Goal: Book appointment/travel/reservation

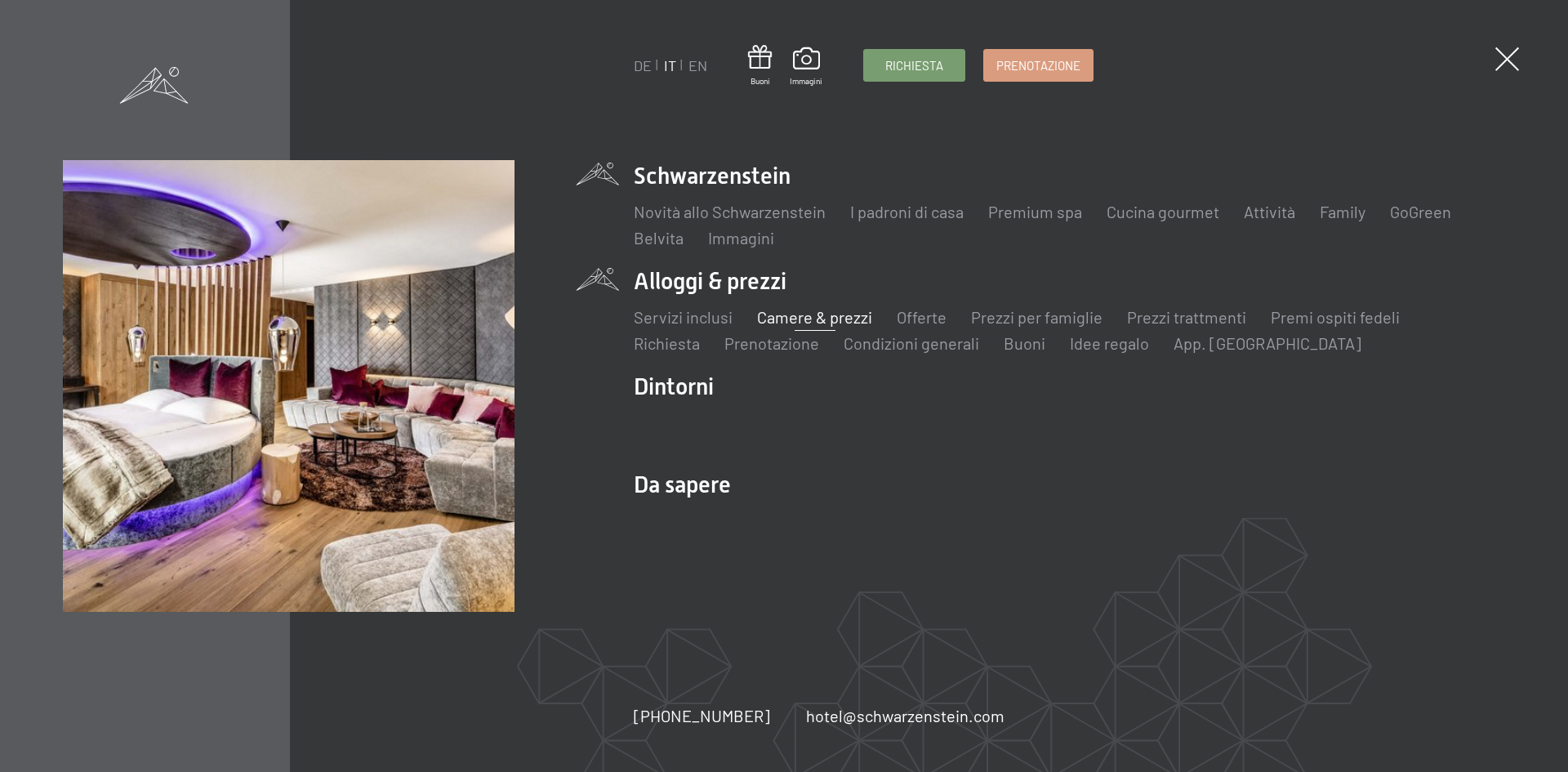
click at [778, 317] on link "Camere & prezzi" at bounding box center [814, 317] width 115 height 20
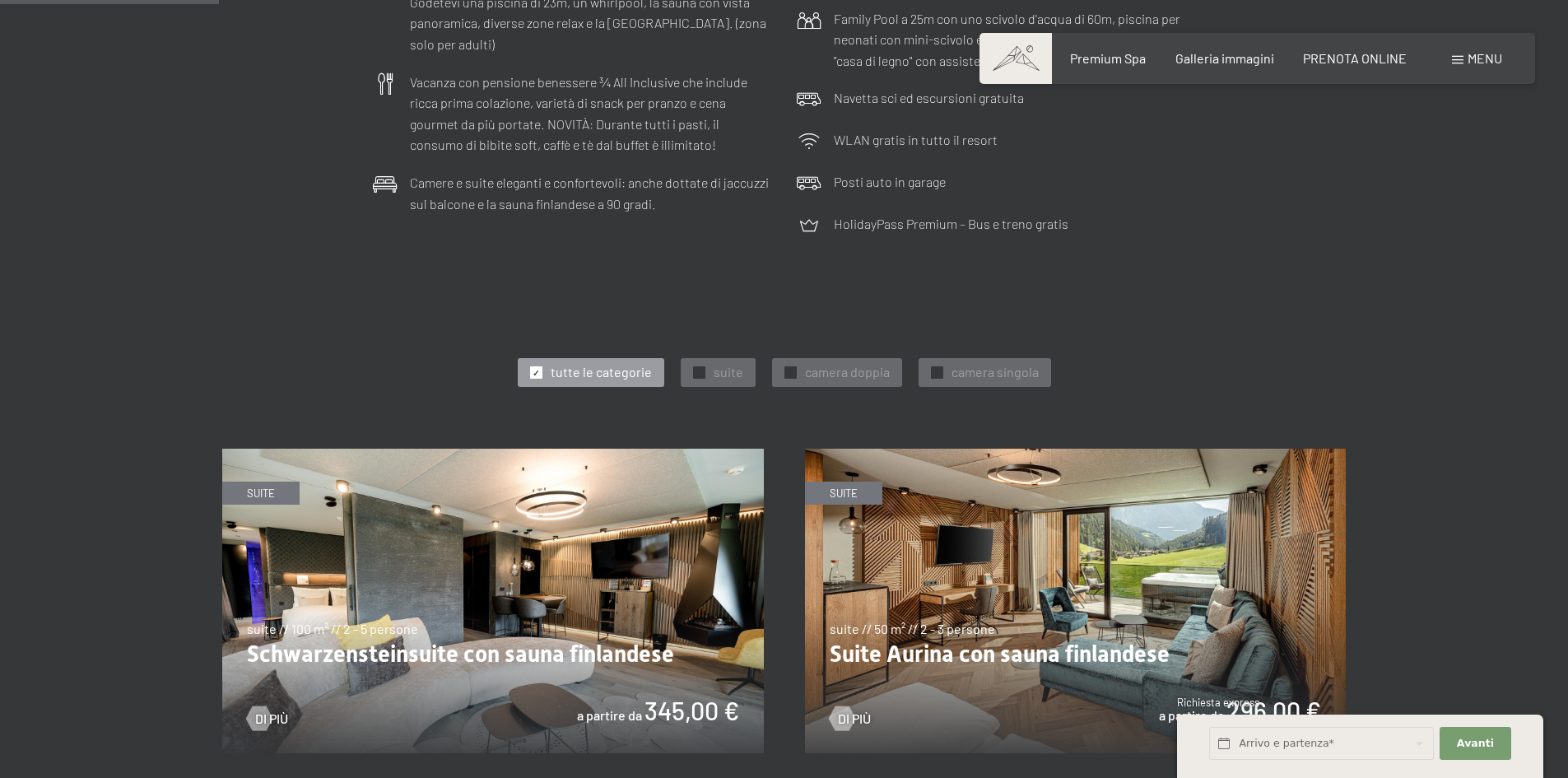
scroll to position [741, 0]
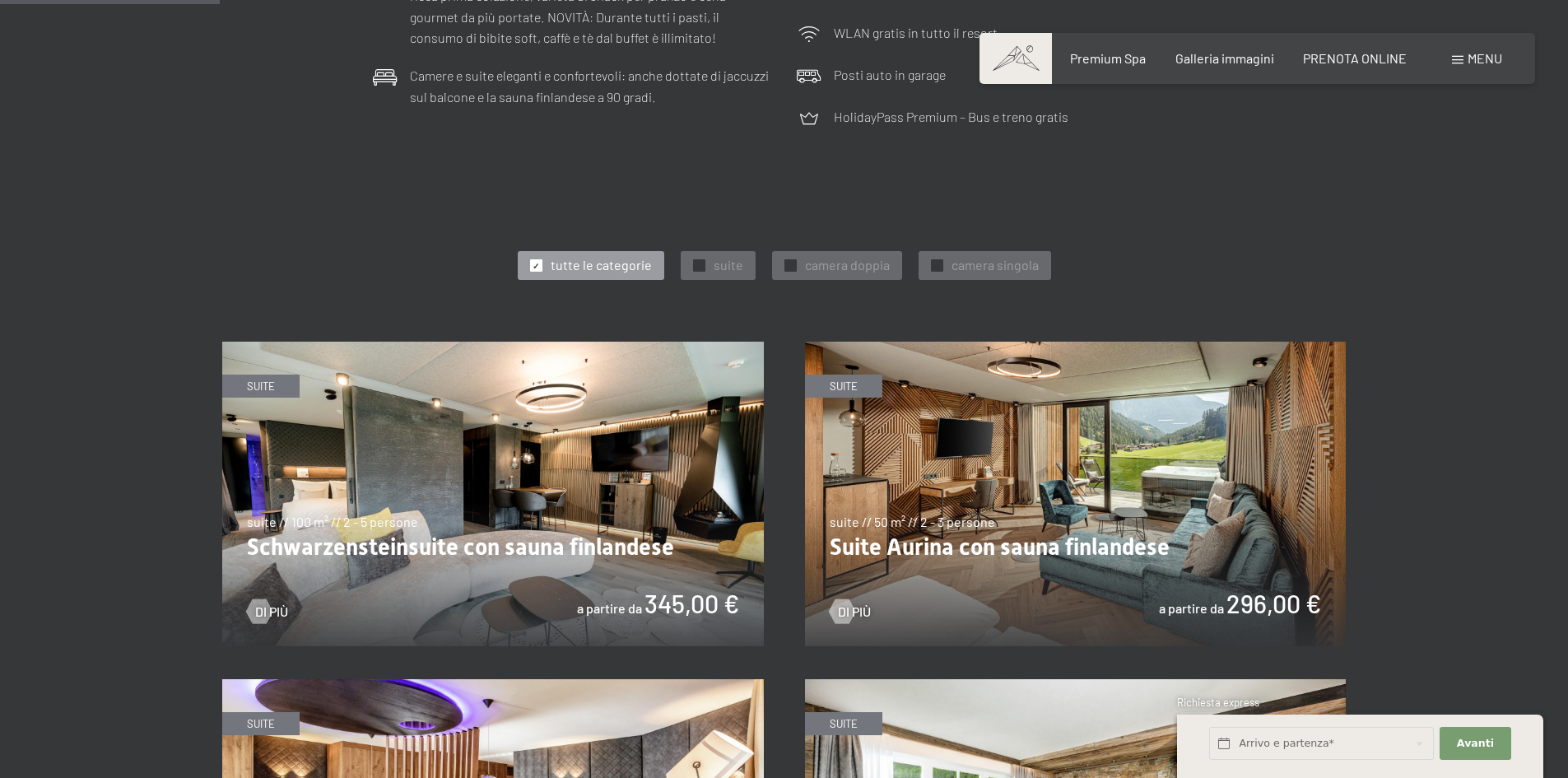
click at [544, 496] on img at bounding box center [493, 493] width 541 height 305
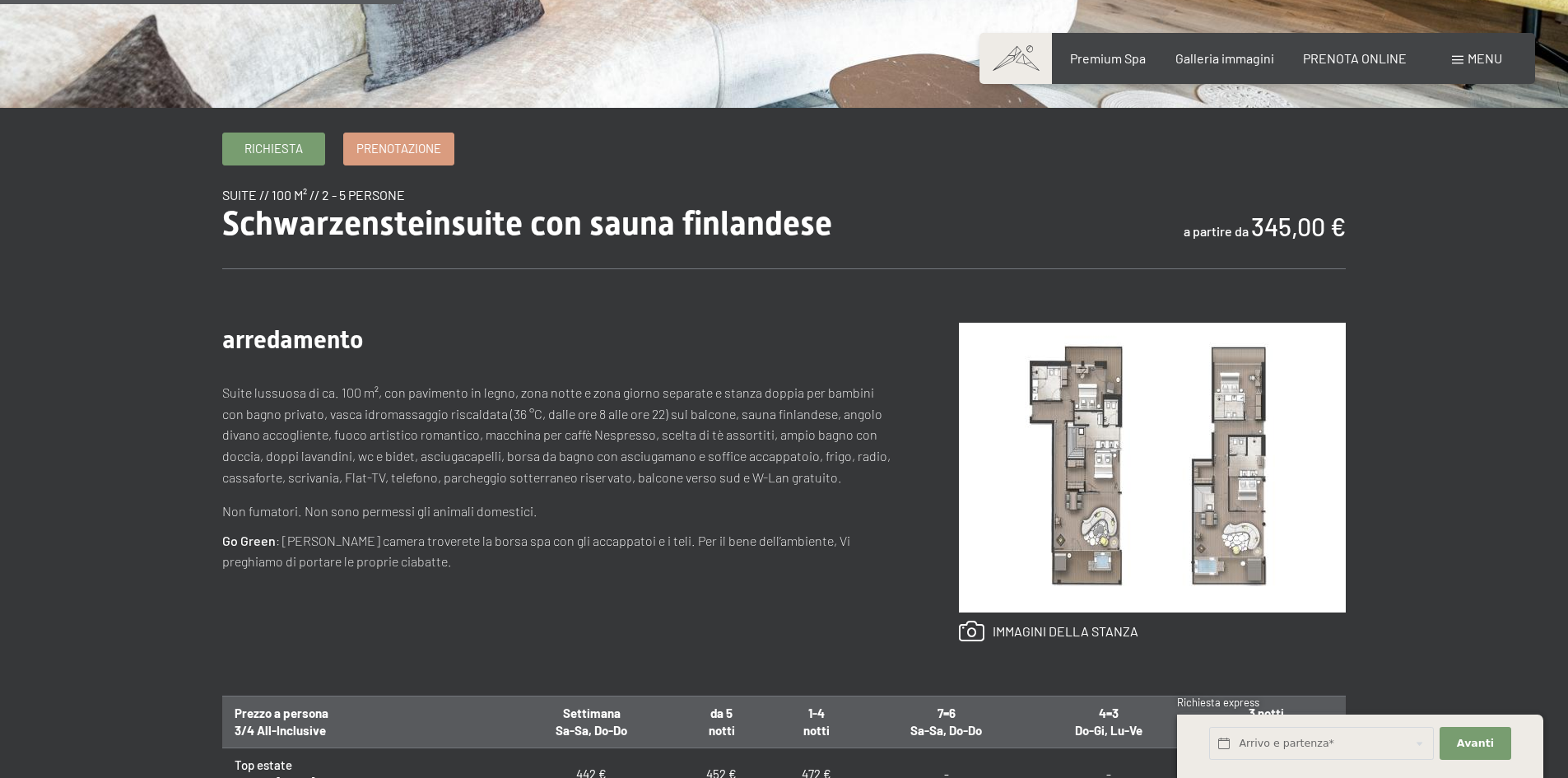
scroll to position [576, 0]
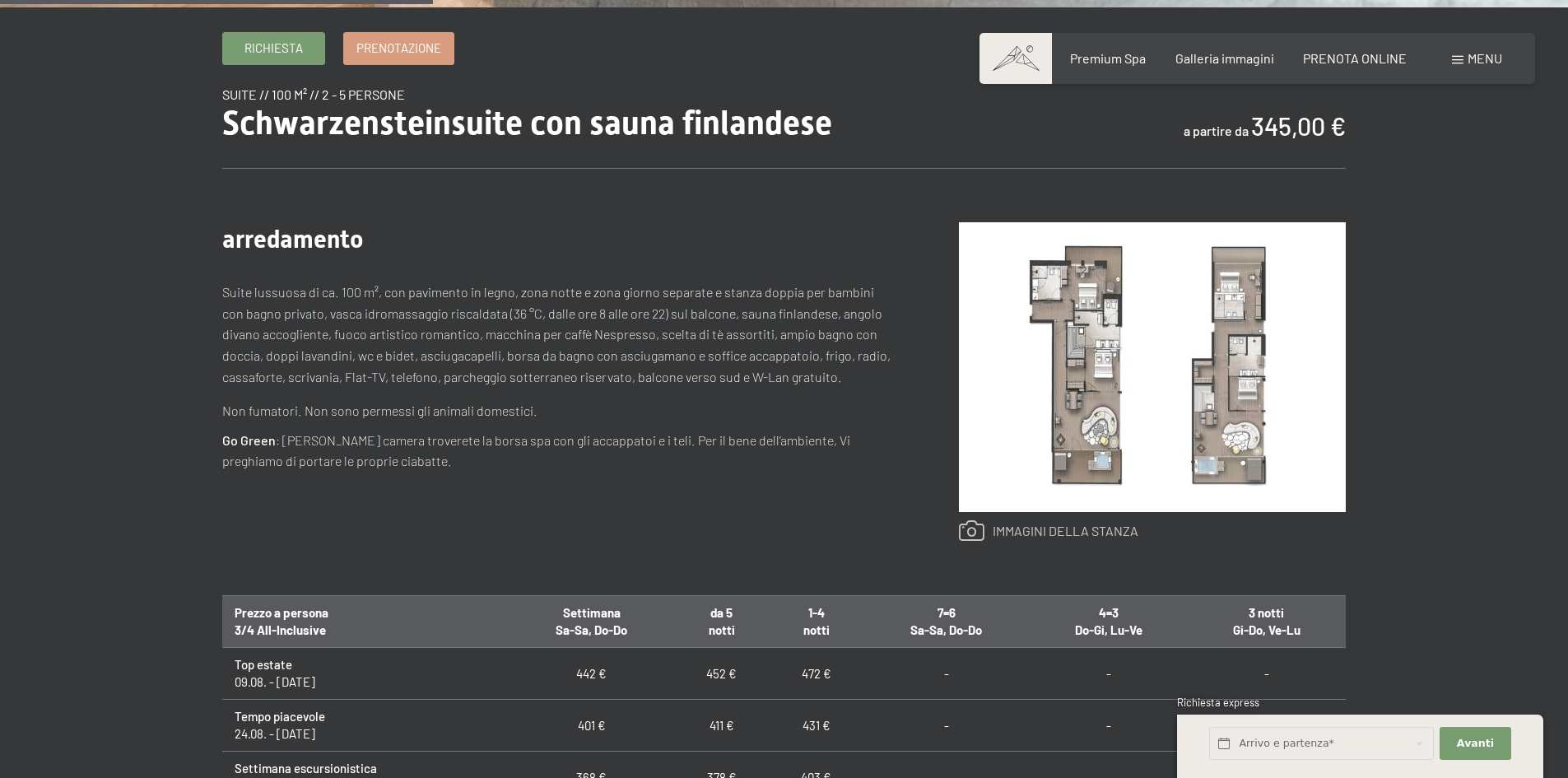
click at [963, 537] on link at bounding box center [1048, 530] width 180 height 21
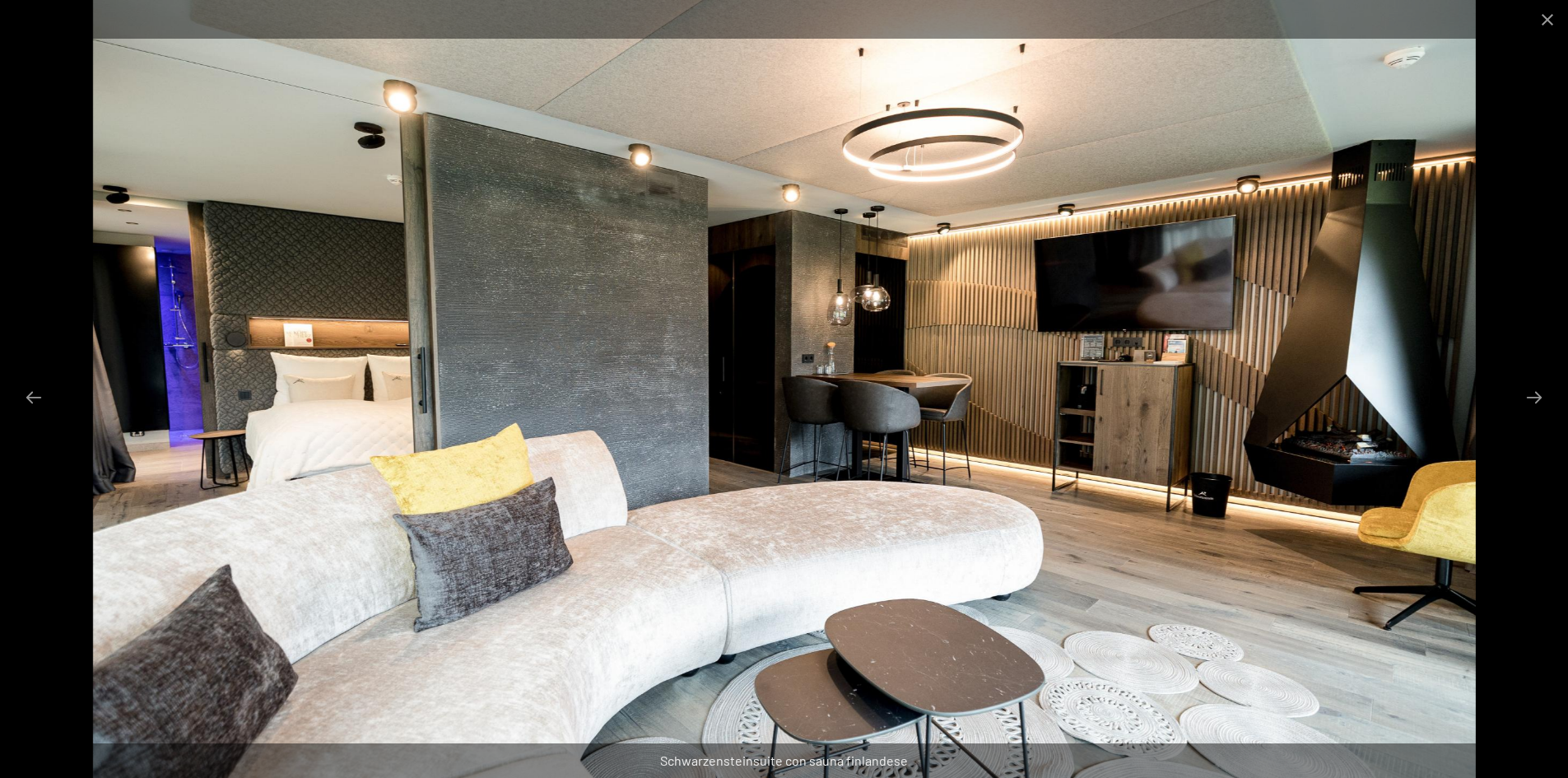
scroll to position [741, 0]
click at [1527, 401] on button "Next slide" at bounding box center [1533, 397] width 35 height 32
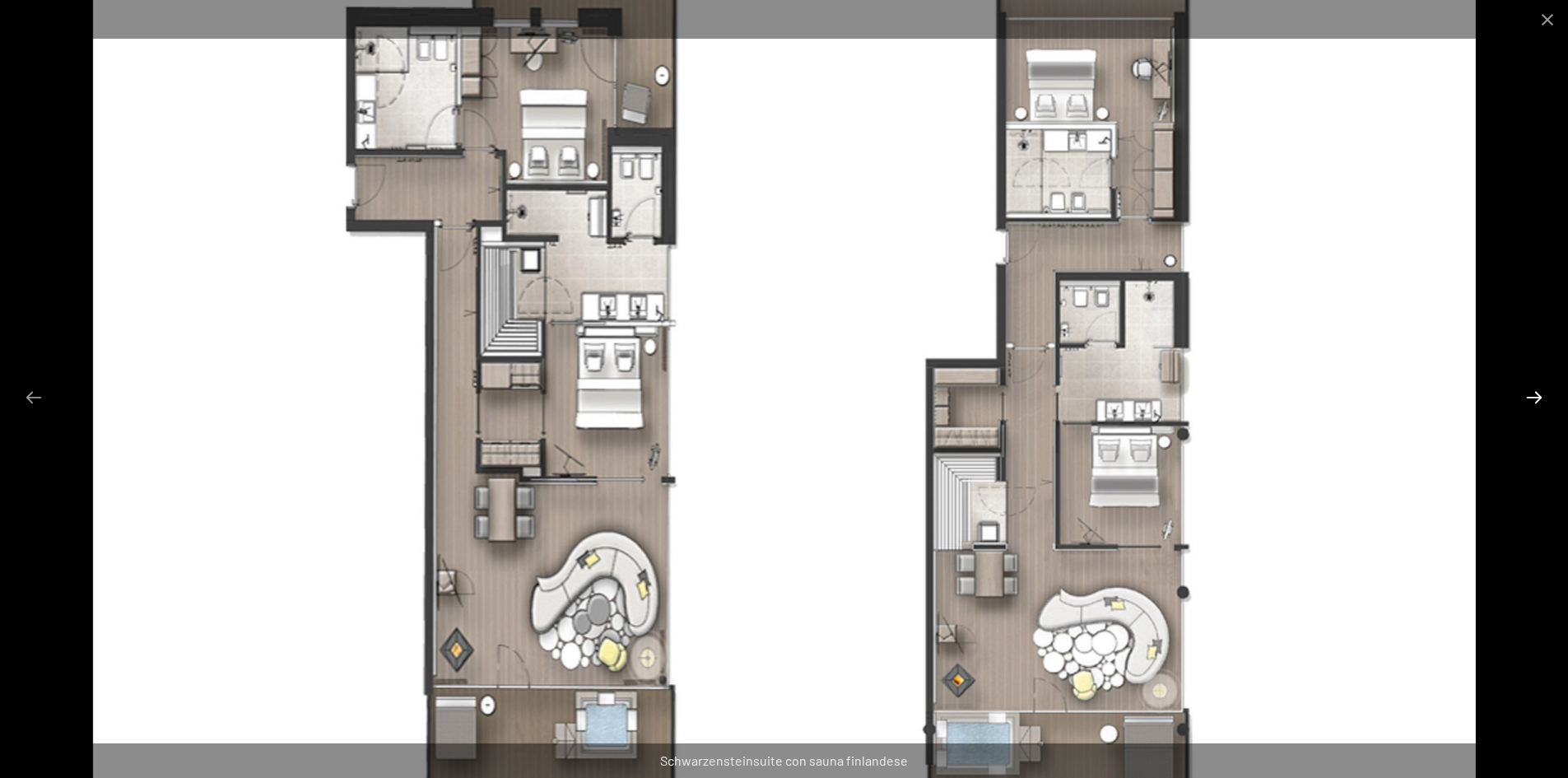
click at [1527, 401] on button "Next slide" at bounding box center [1533, 397] width 35 height 32
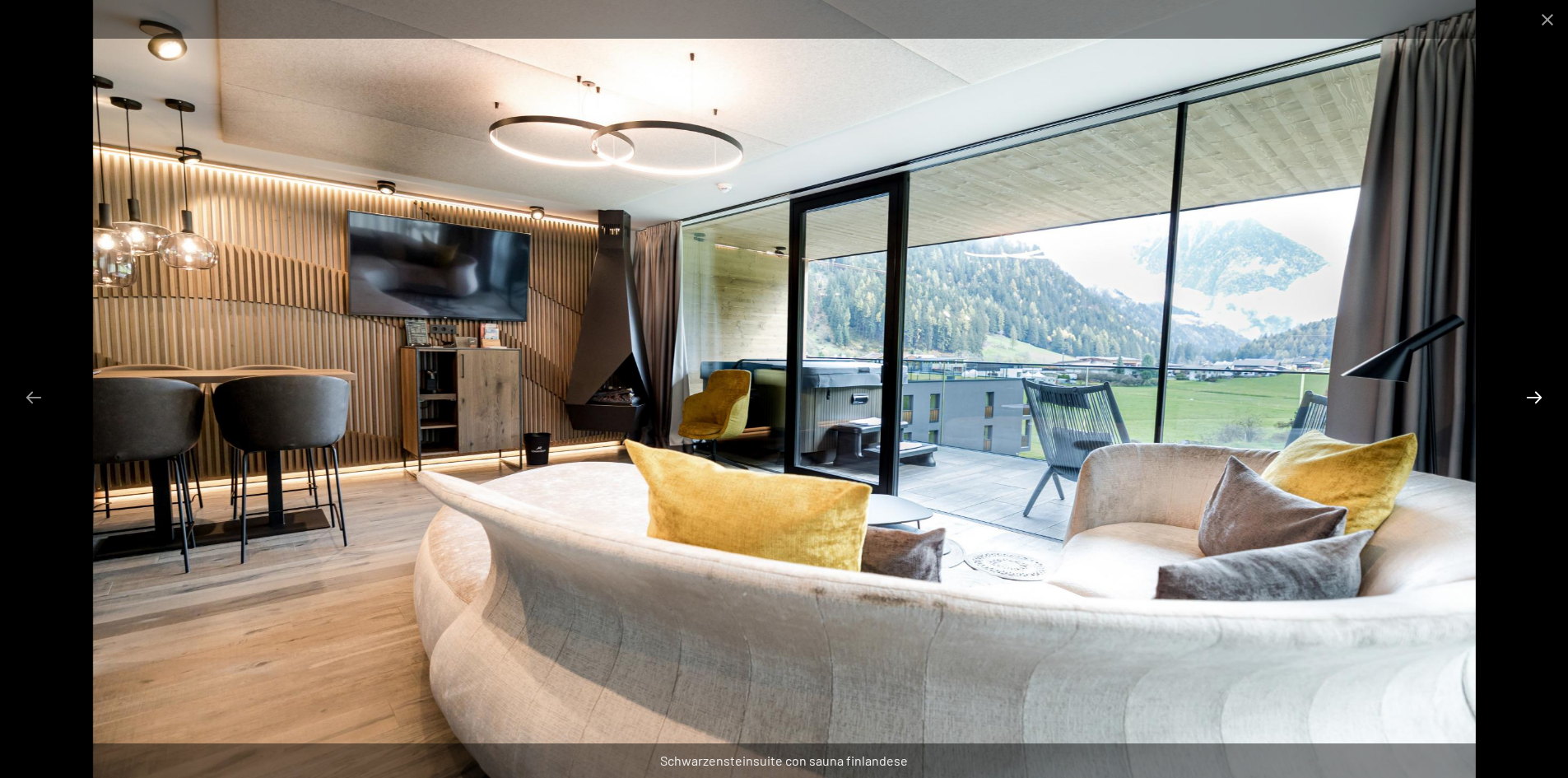
click at [1527, 401] on button "Next slide" at bounding box center [1533, 397] width 35 height 32
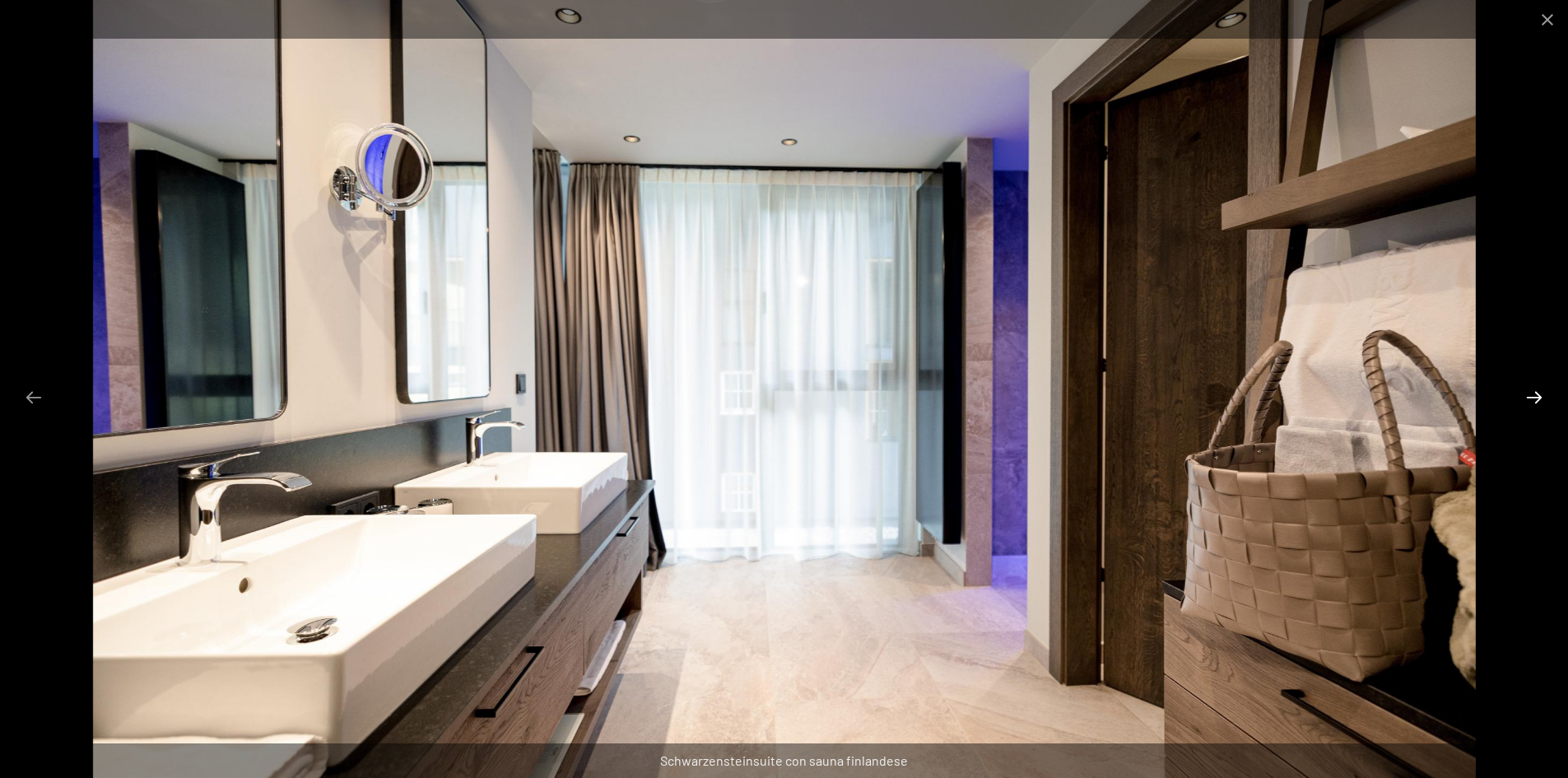
click at [1529, 401] on button "Next slide" at bounding box center [1533, 397] width 35 height 32
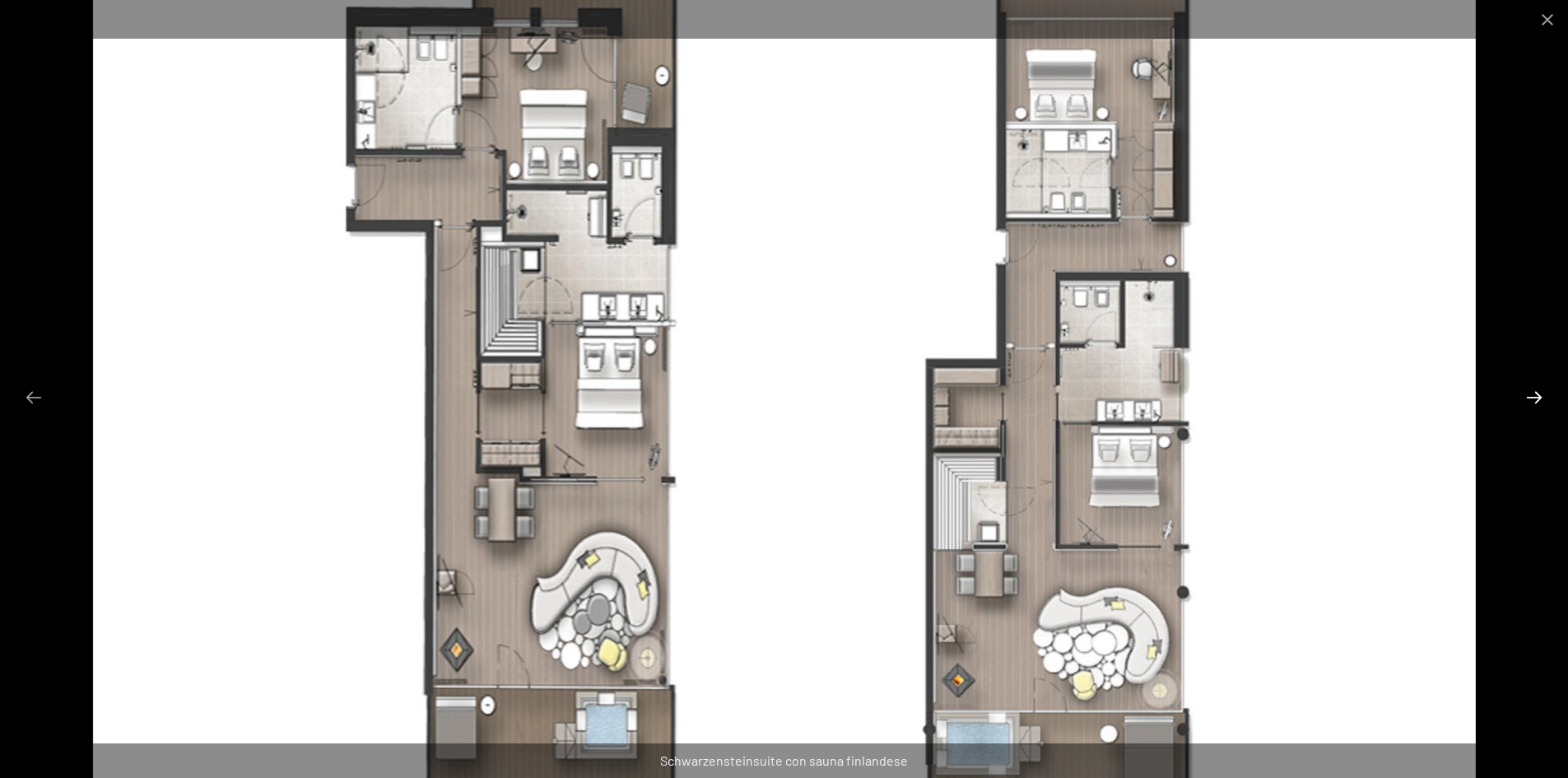
click at [1529, 401] on button "Next slide" at bounding box center [1533, 397] width 35 height 32
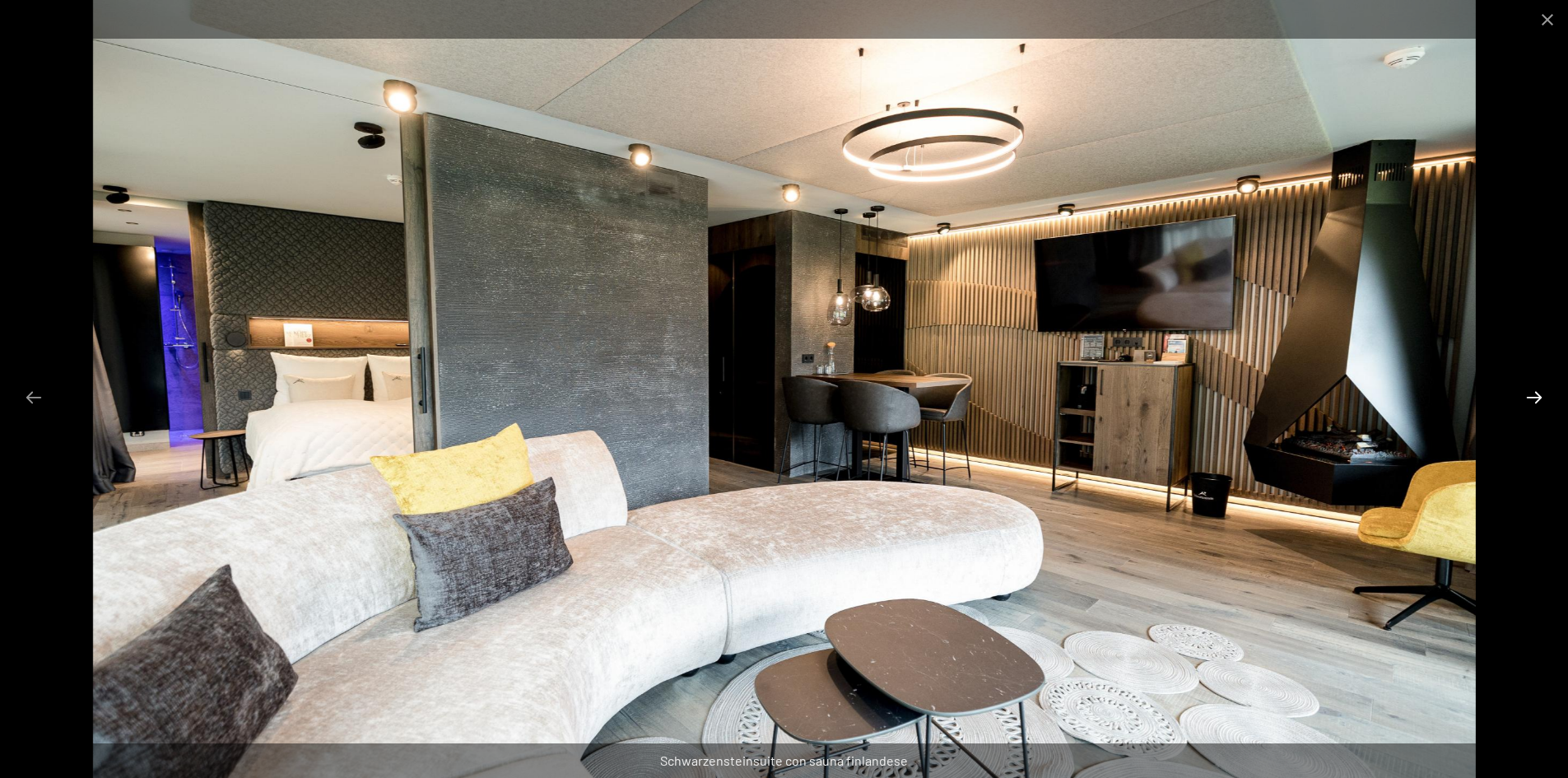
click at [1529, 401] on button "Next slide" at bounding box center [1533, 397] width 35 height 32
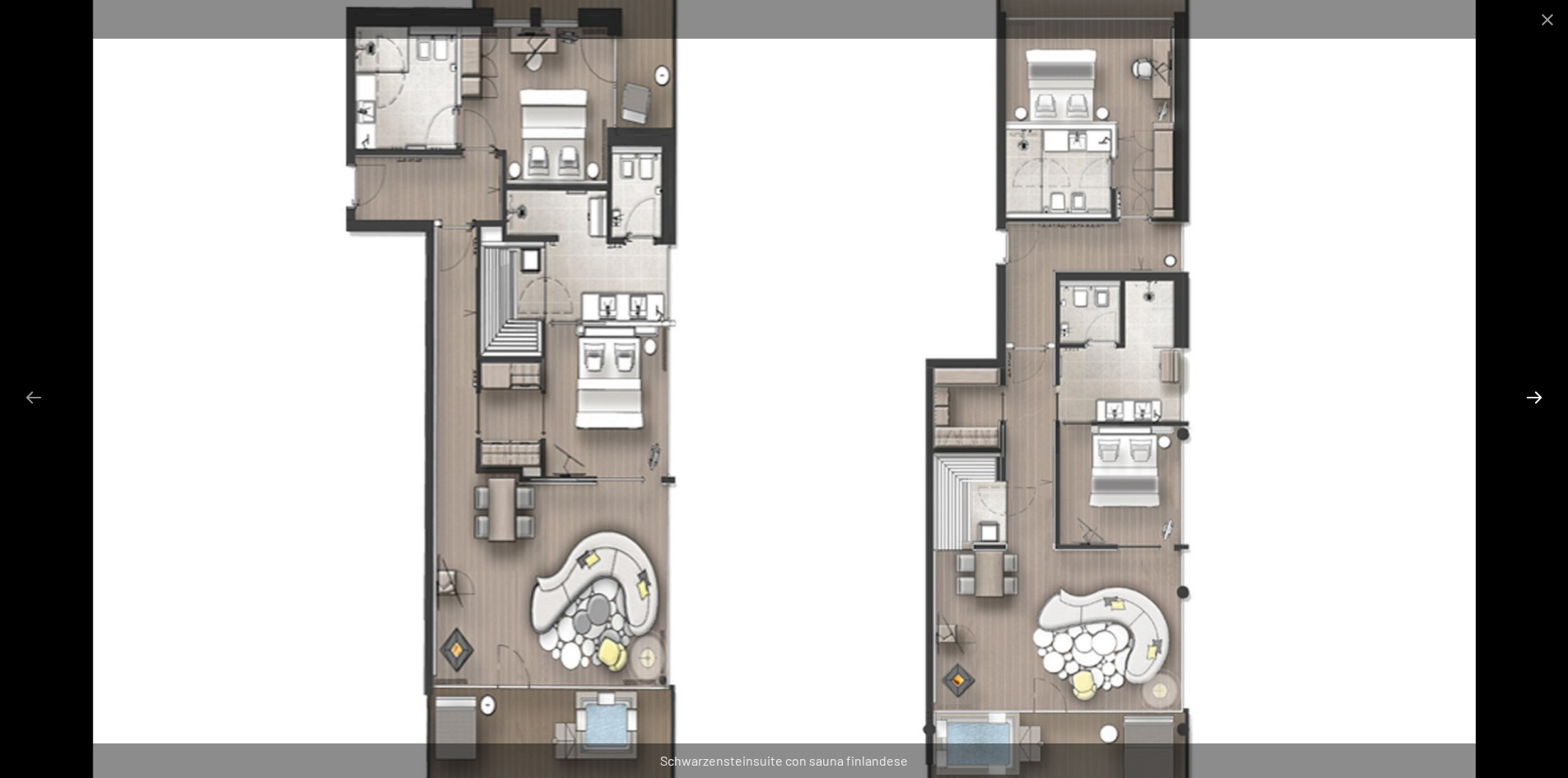
click at [1529, 401] on button "Next slide" at bounding box center [1533, 397] width 35 height 32
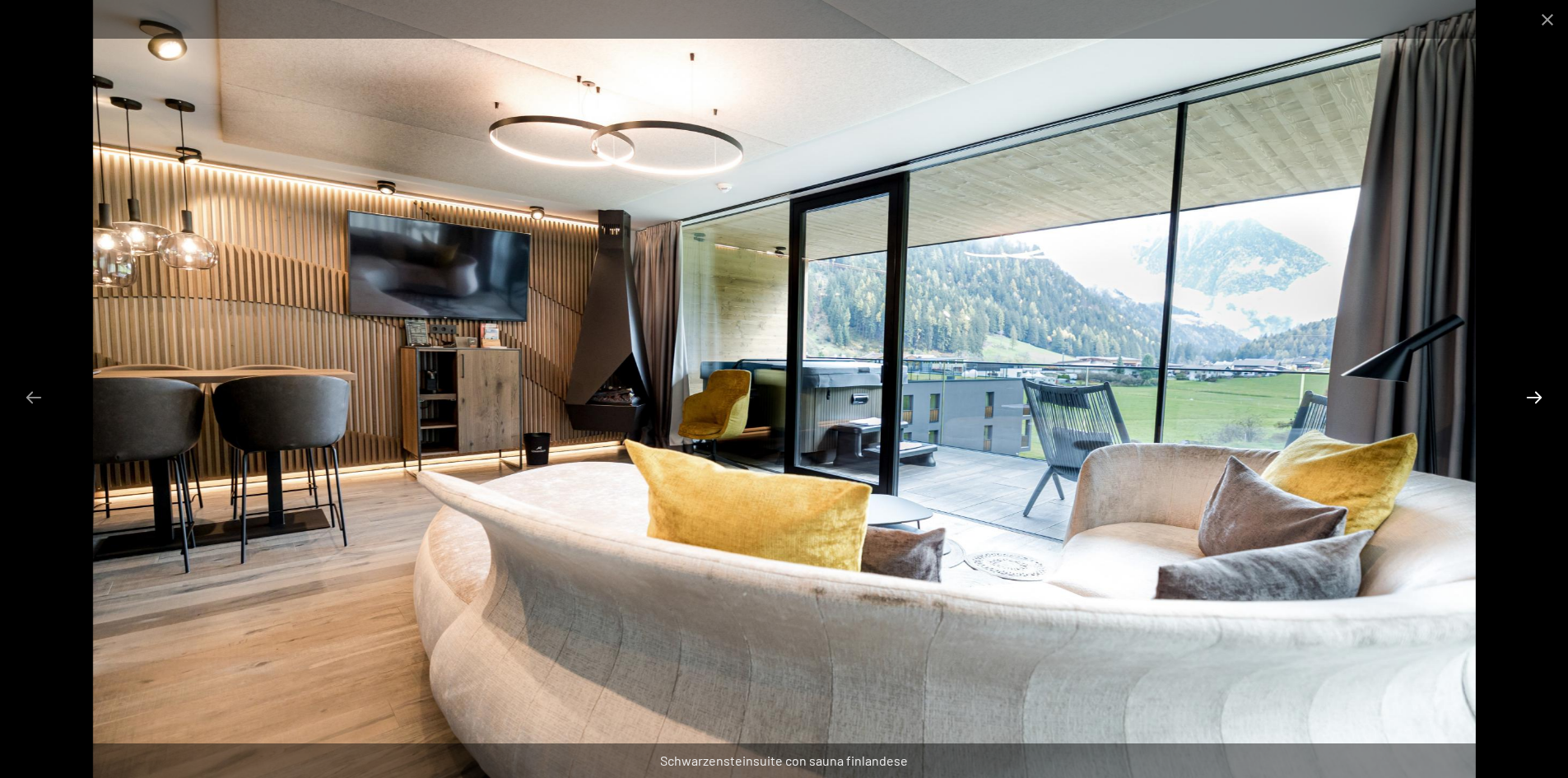
click at [1529, 401] on button "Next slide" at bounding box center [1533, 397] width 35 height 32
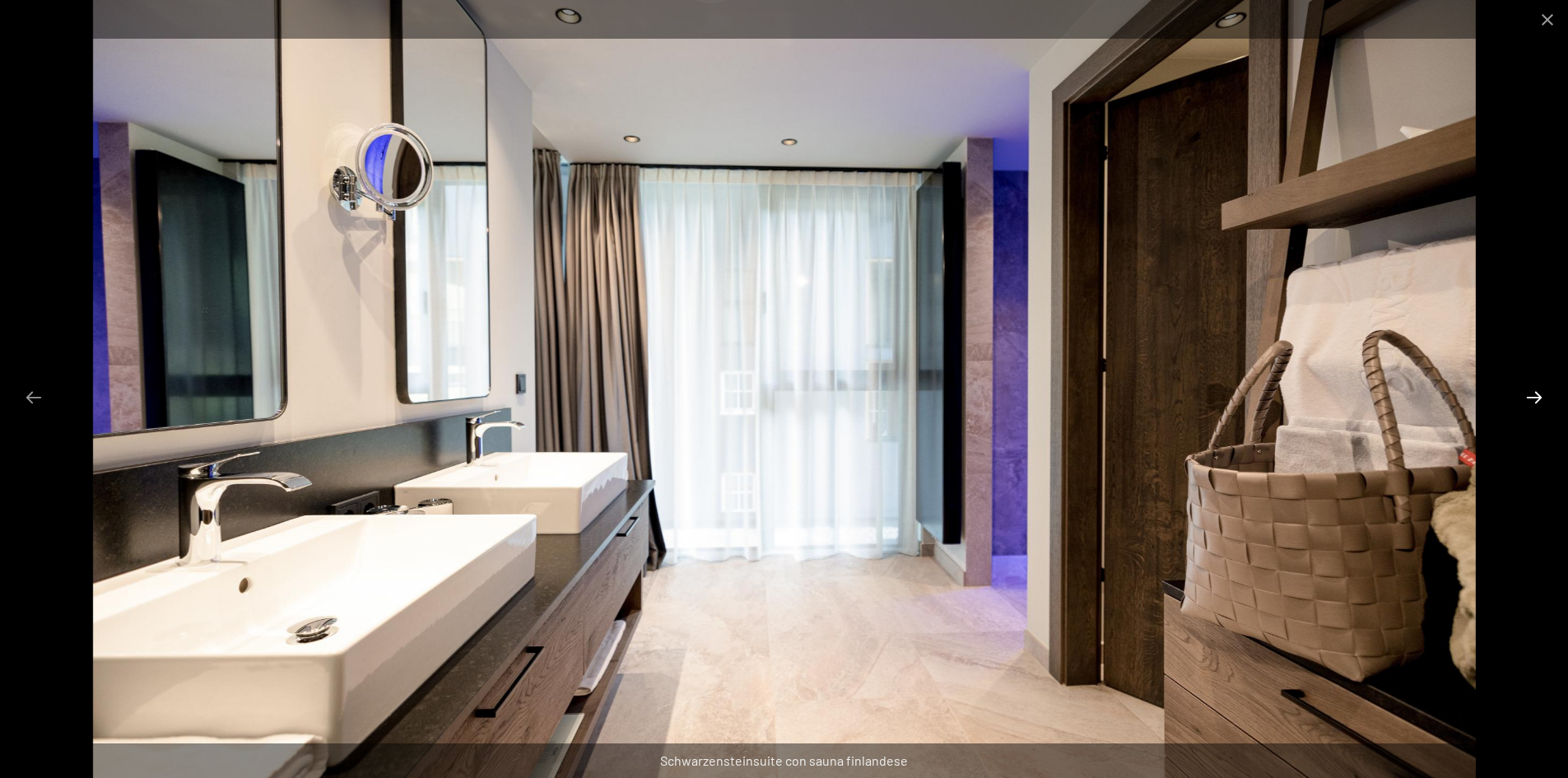
click at [1529, 401] on button "Next slide" at bounding box center [1533, 397] width 35 height 32
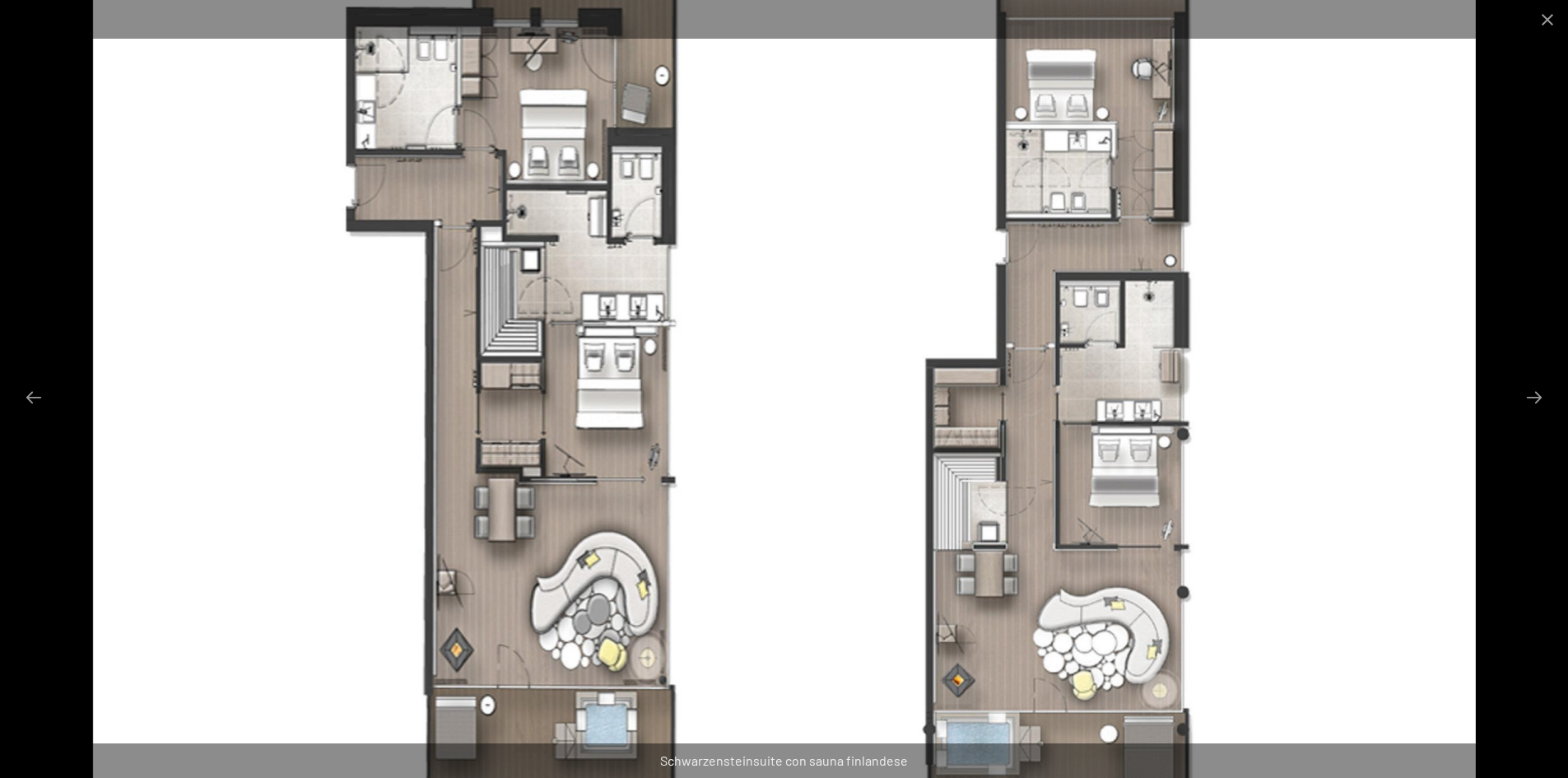
scroll to position [659, 0]
click at [30, 402] on button "Previous slide" at bounding box center [33, 397] width 35 height 32
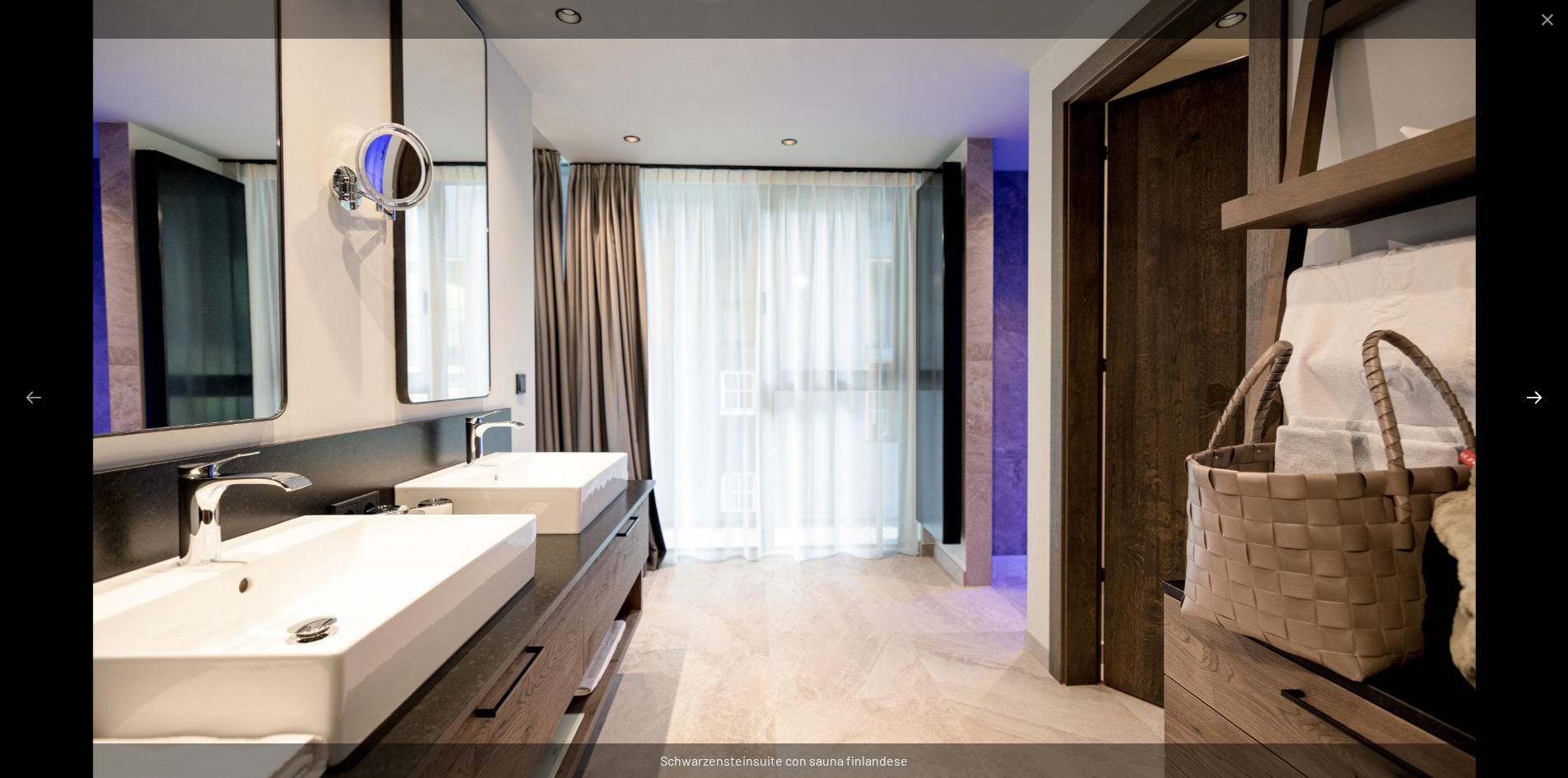
click at [1537, 398] on button "Next slide" at bounding box center [1533, 397] width 35 height 32
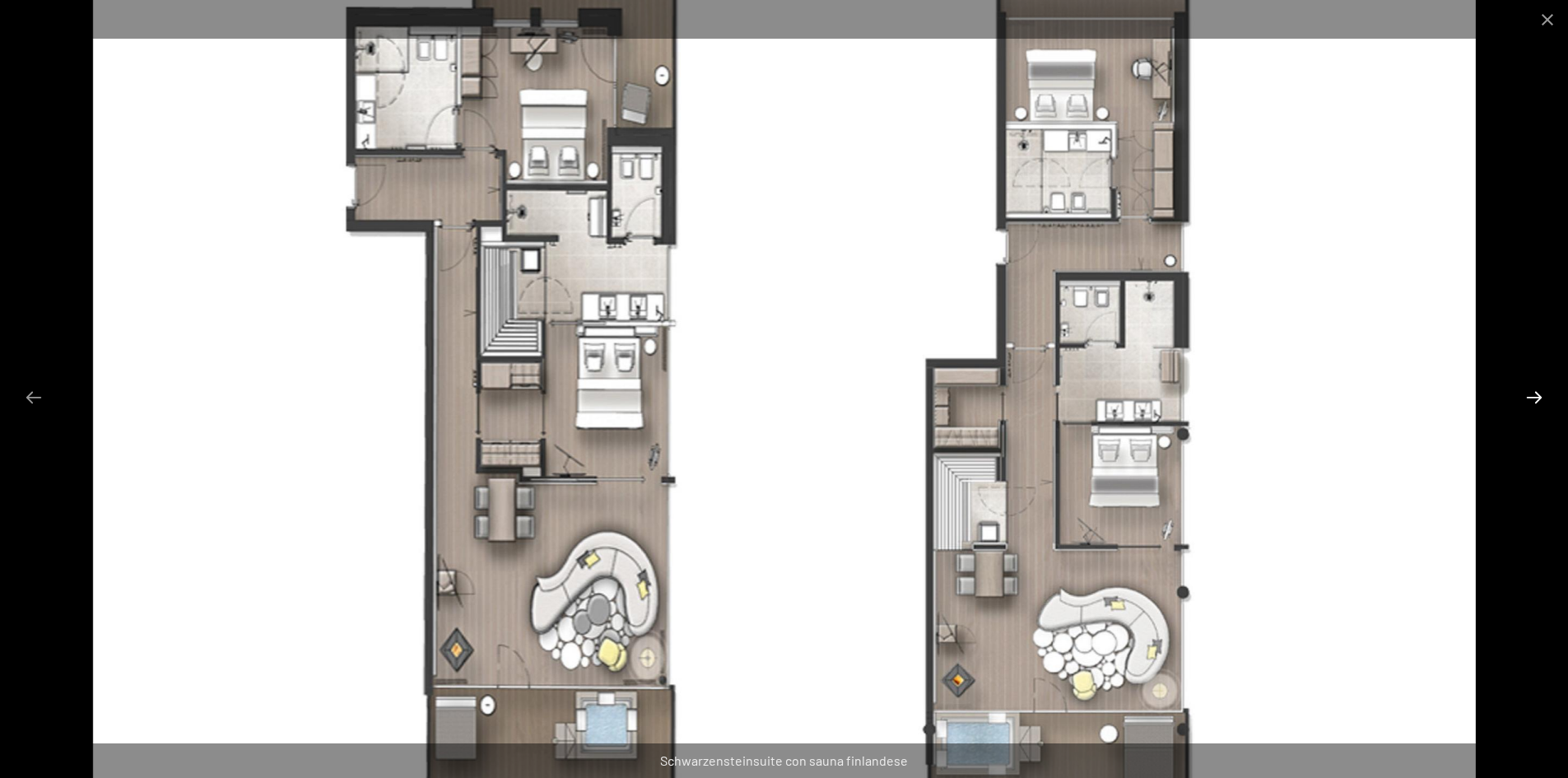
click at [1535, 391] on button "Next slide" at bounding box center [1533, 397] width 35 height 32
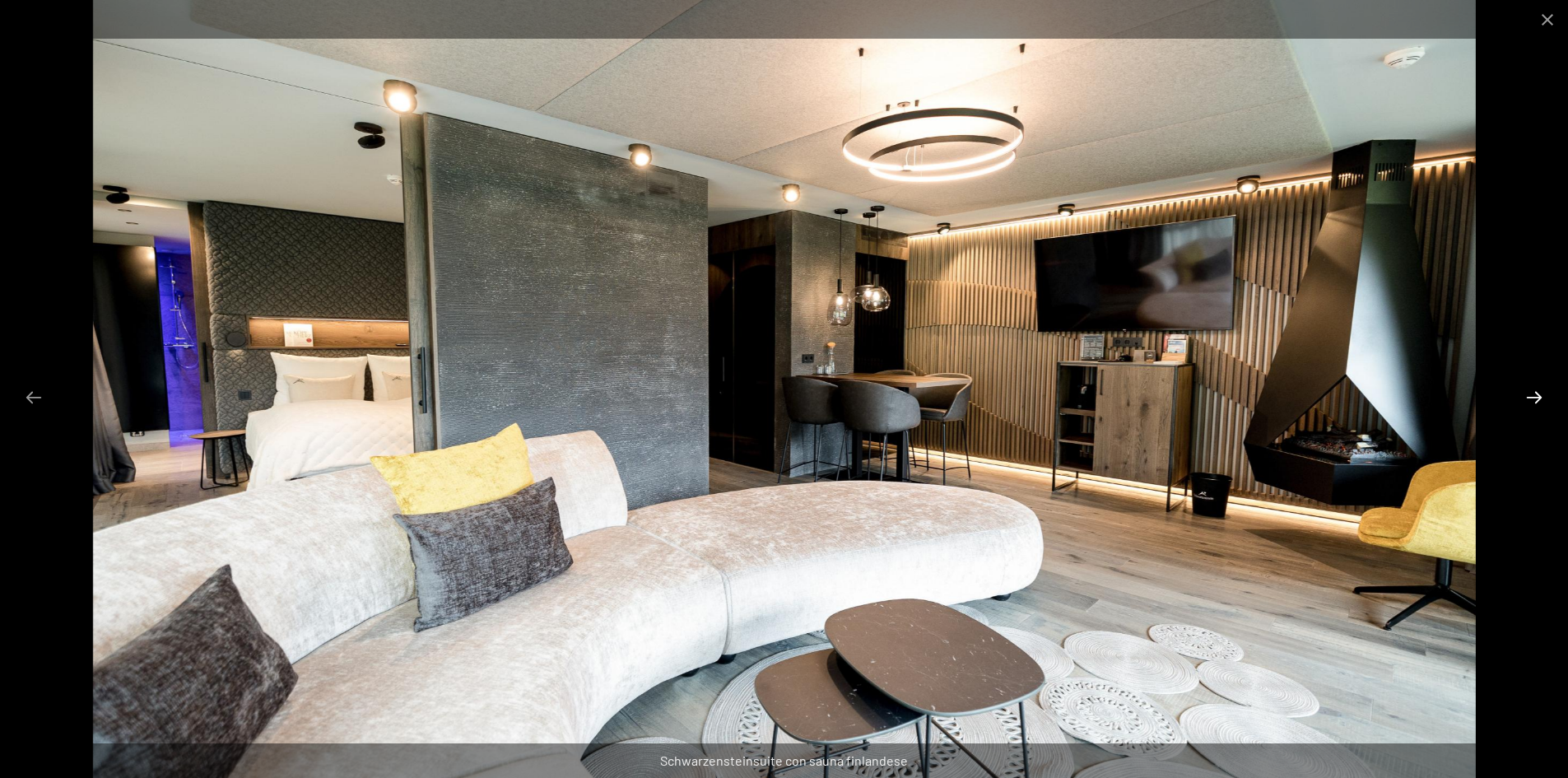
click at [1533, 404] on button "Next slide" at bounding box center [1533, 397] width 35 height 32
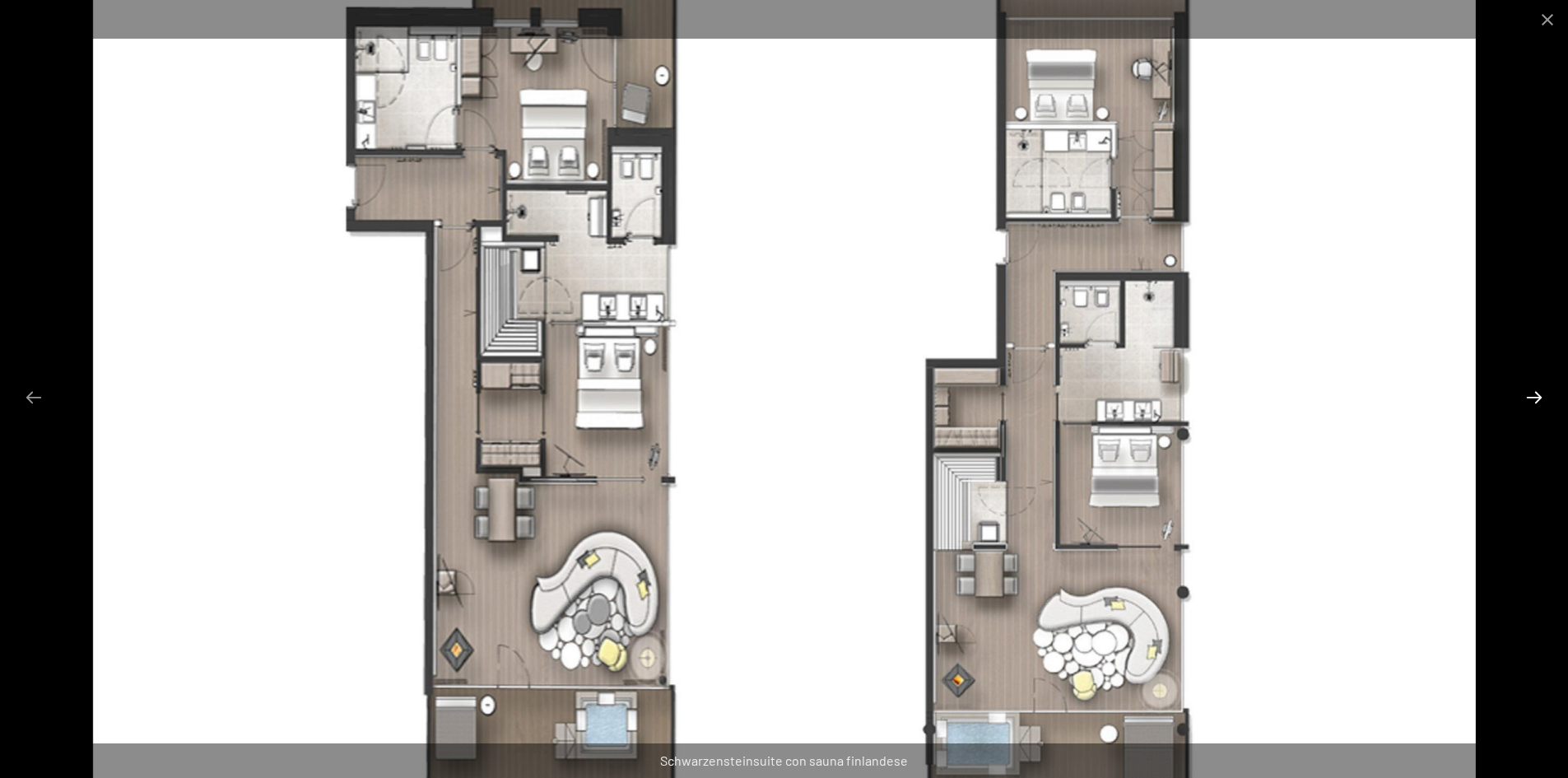
click at [1533, 404] on button "Next slide" at bounding box center [1533, 397] width 35 height 32
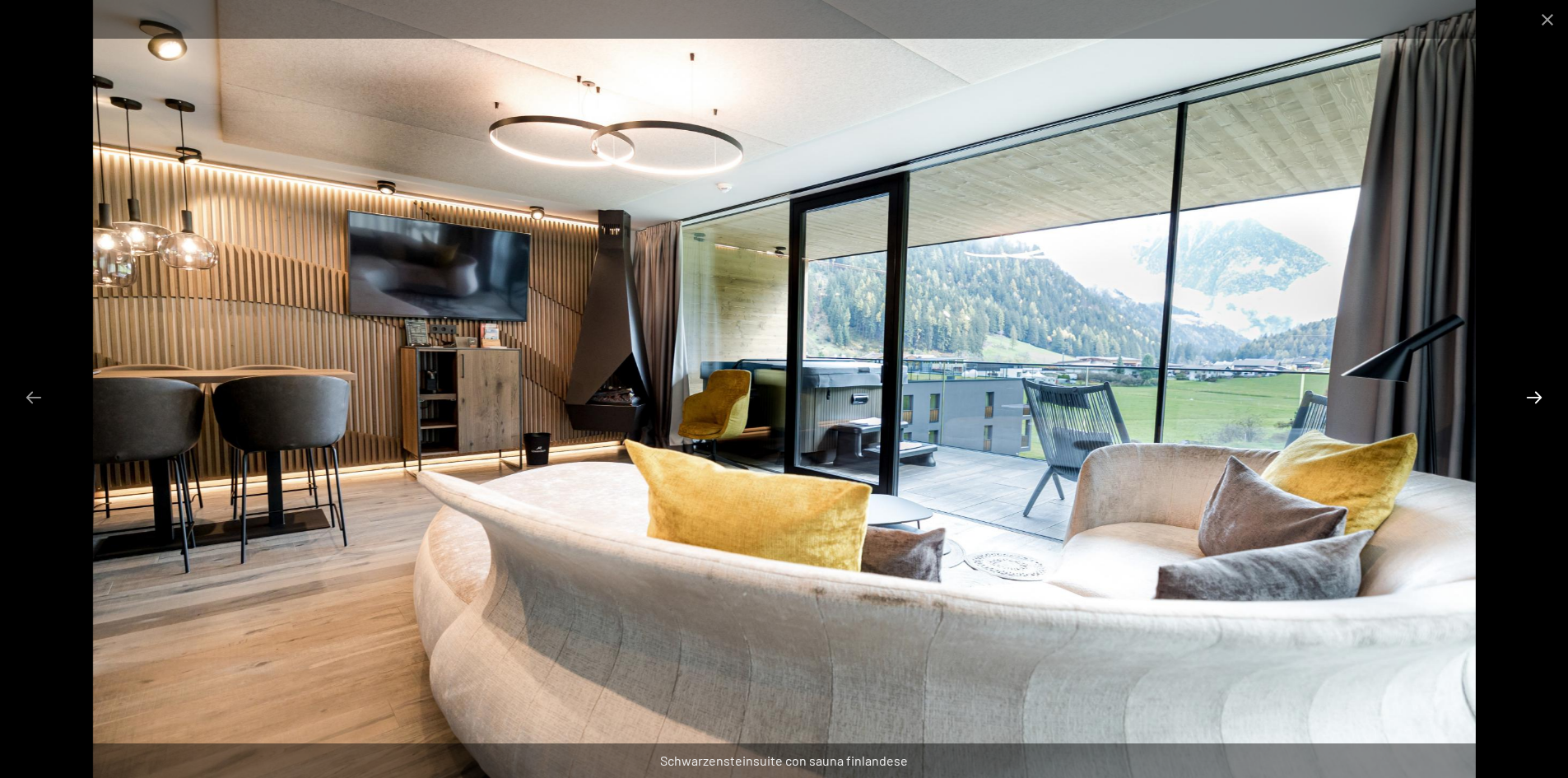
click at [1533, 404] on button "Next slide" at bounding box center [1533, 397] width 35 height 32
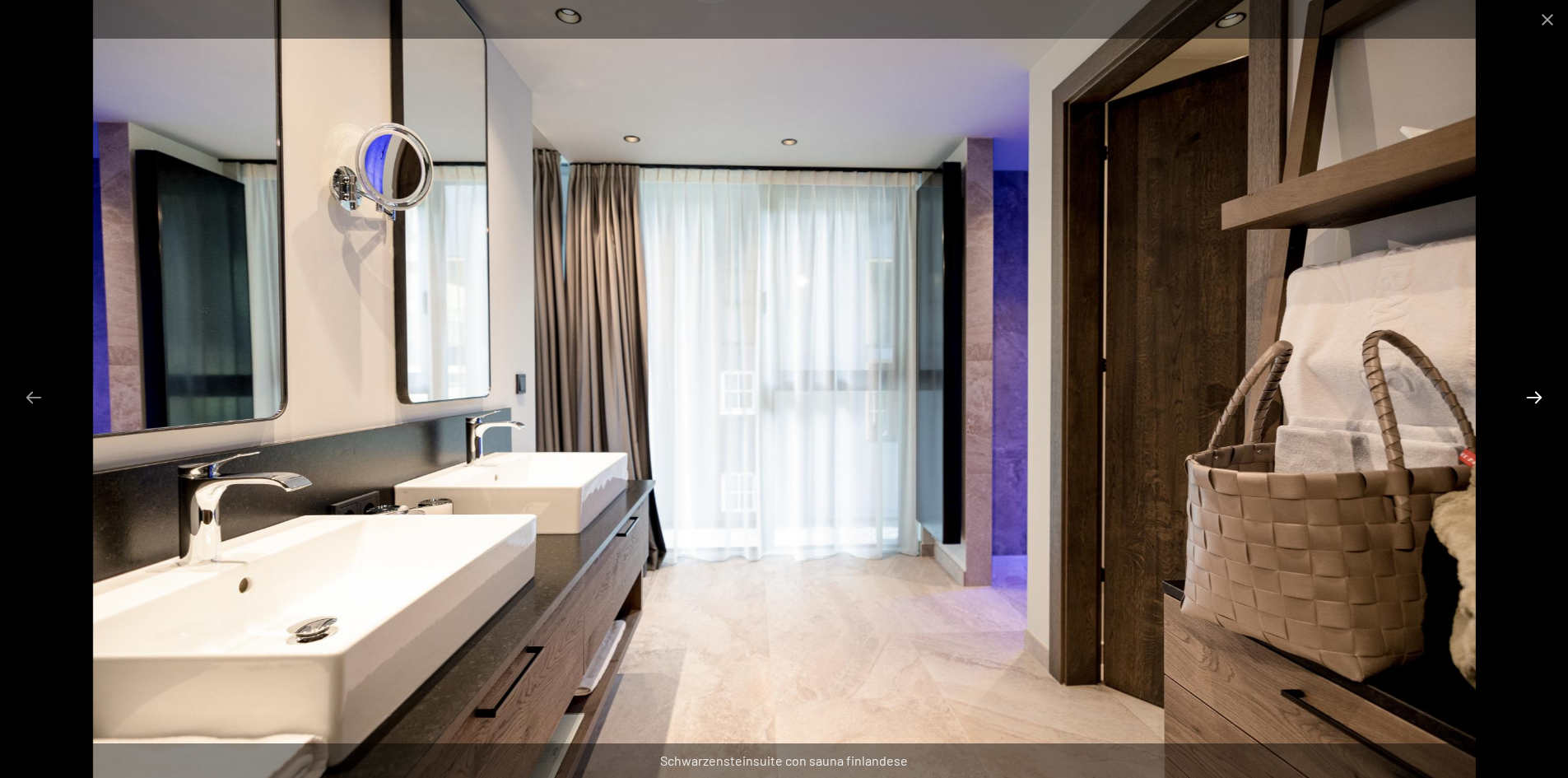
click at [1533, 404] on button "Next slide" at bounding box center [1533, 397] width 35 height 32
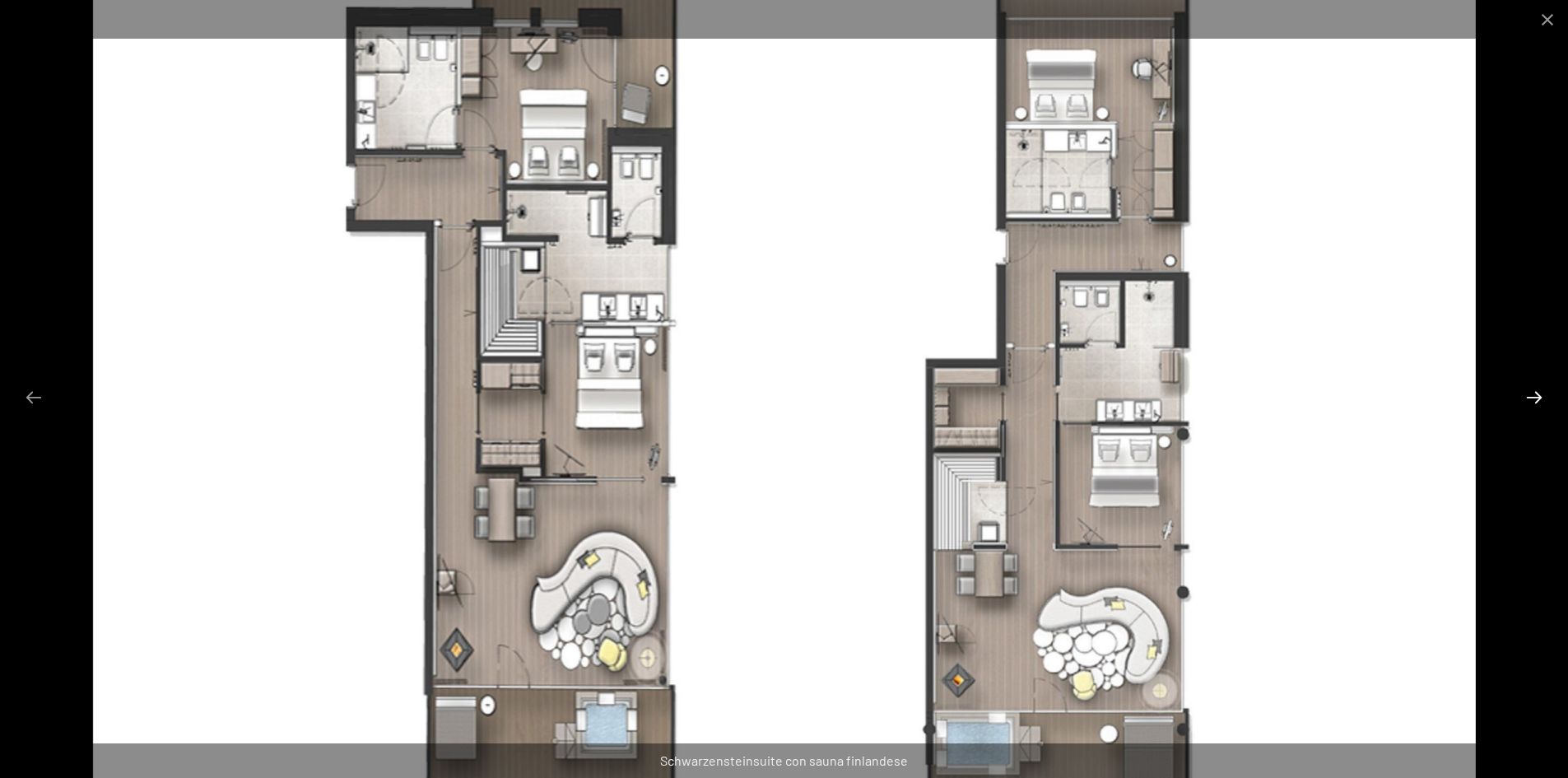
click at [1533, 404] on button "Next slide" at bounding box center [1533, 397] width 35 height 32
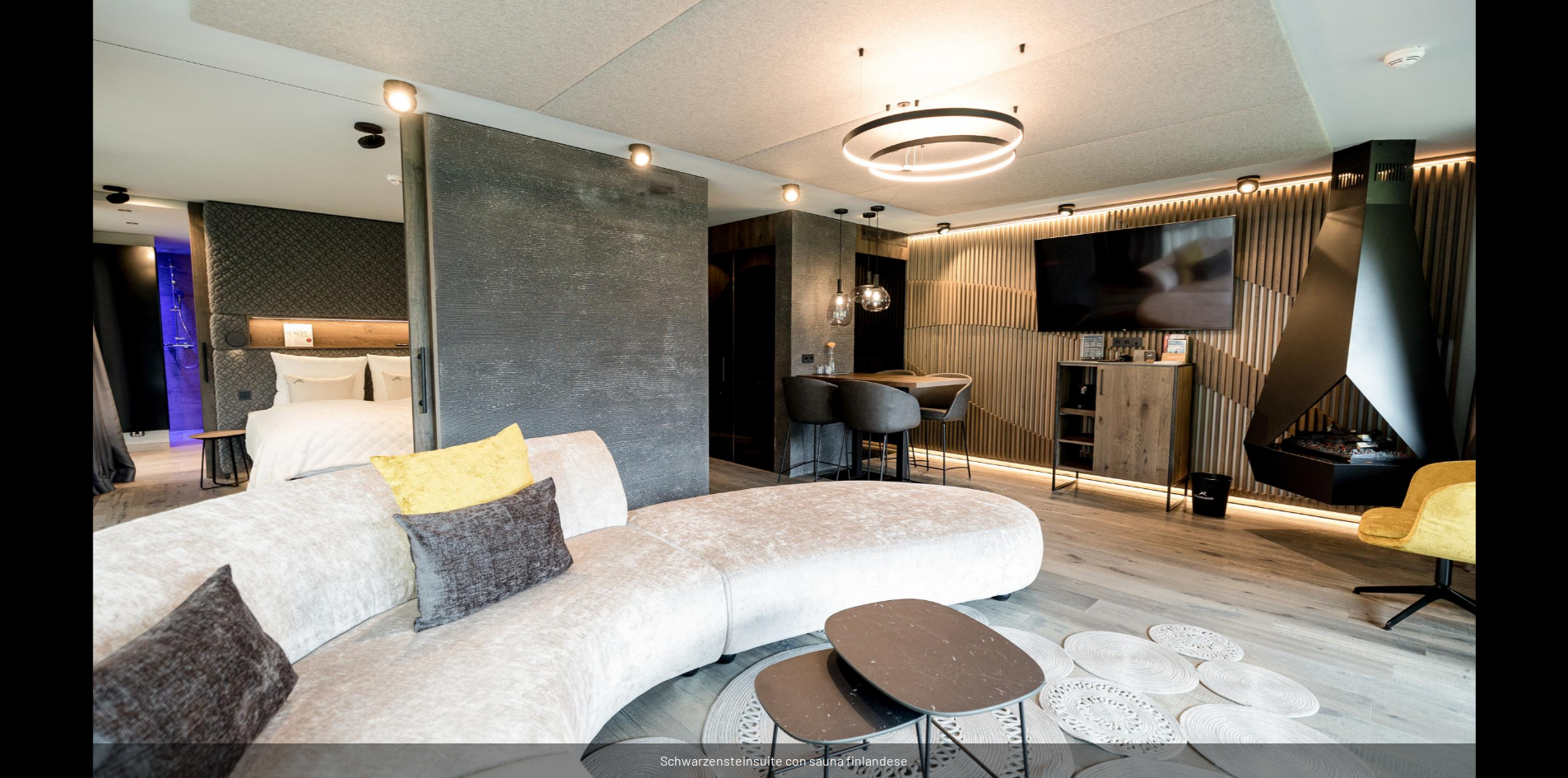
click at [1533, 404] on button "Next slide" at bounding box center [1542, 397] width 35 height 32
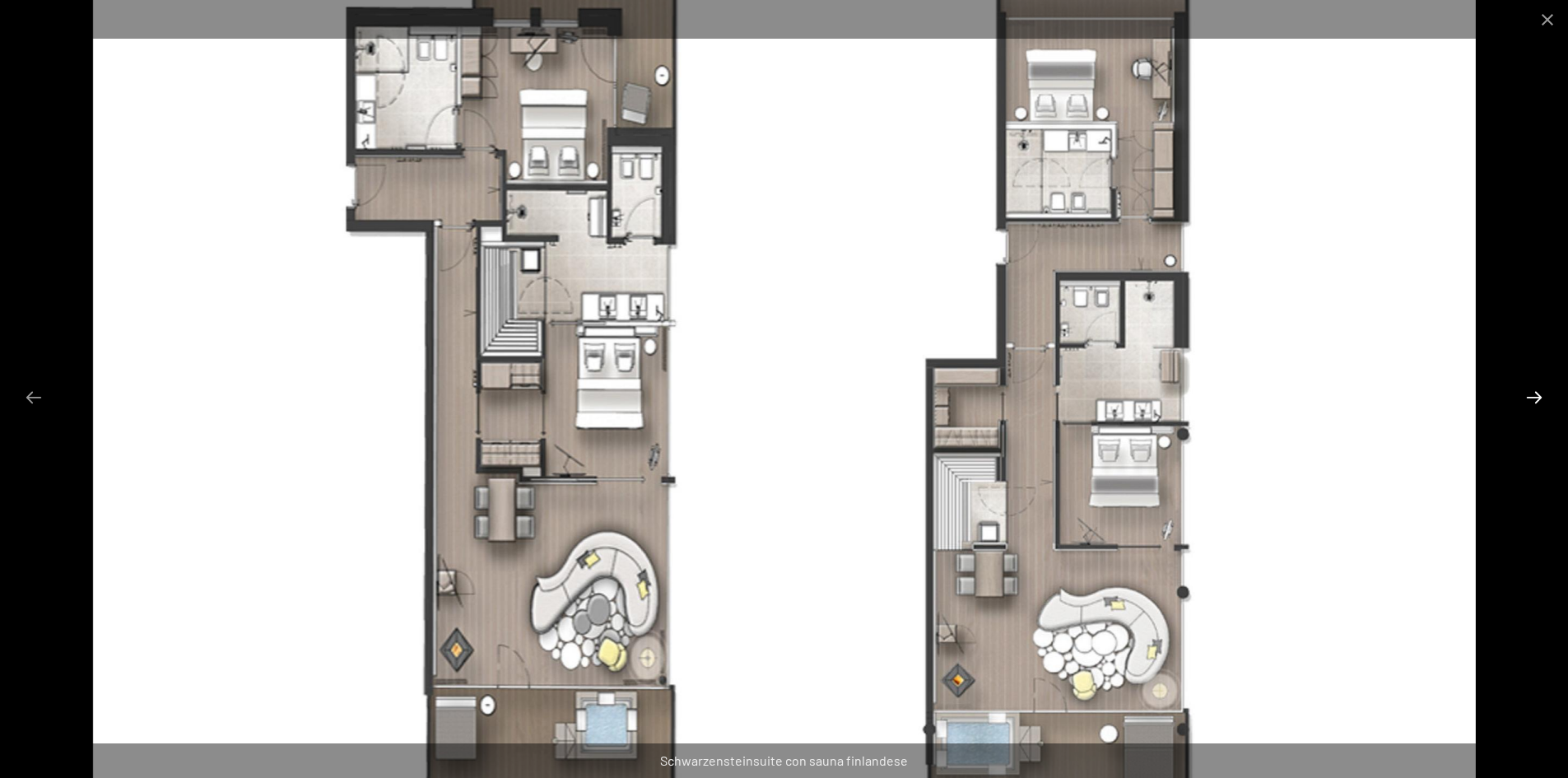
click at [1533, 404] on button "Next slide" at bounding box center [1533, 397] width 35 height 32
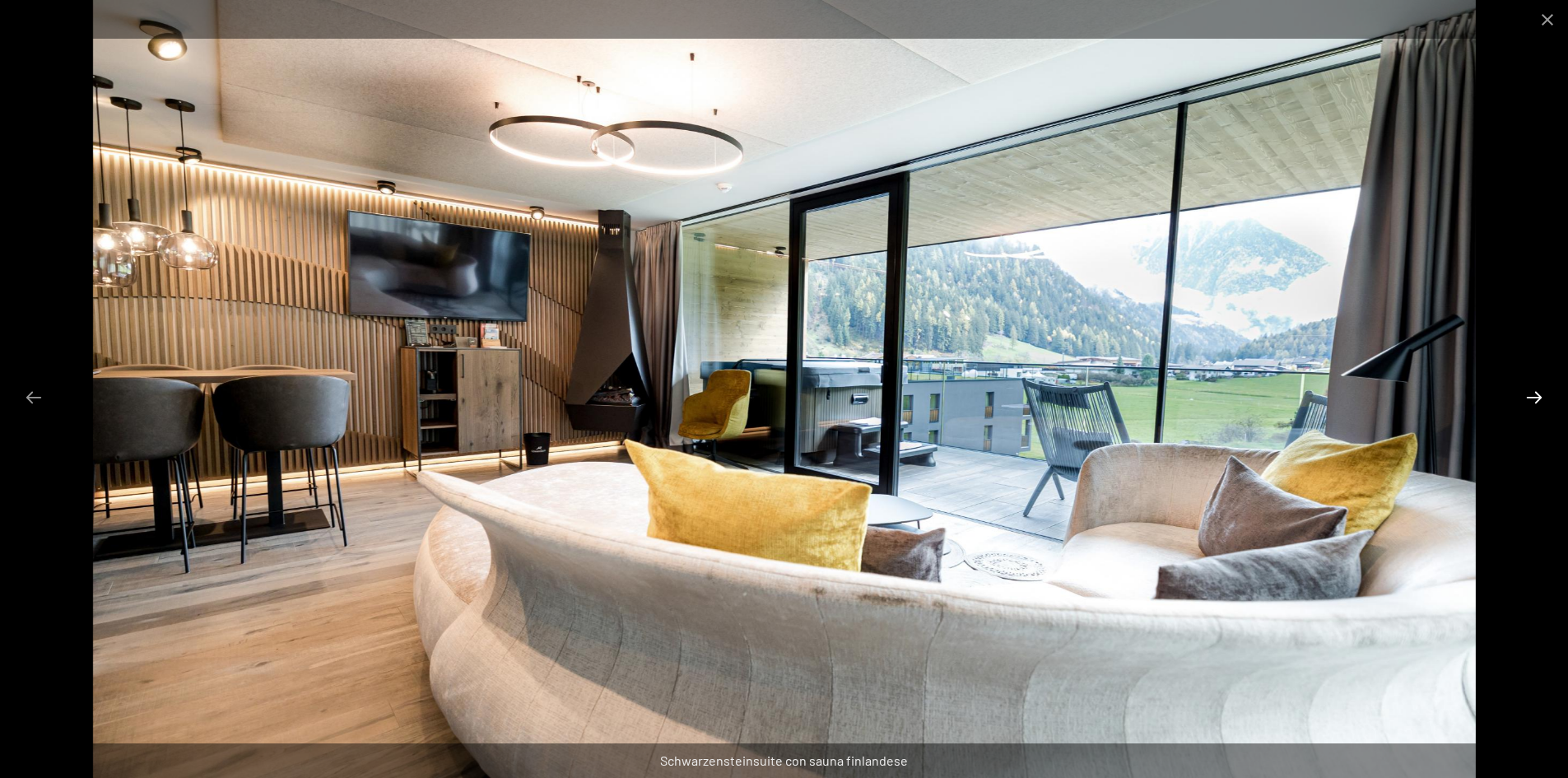
click at [1533, 404] on button "Next slide" at bounding box center [1533, 397] width 35 height 32
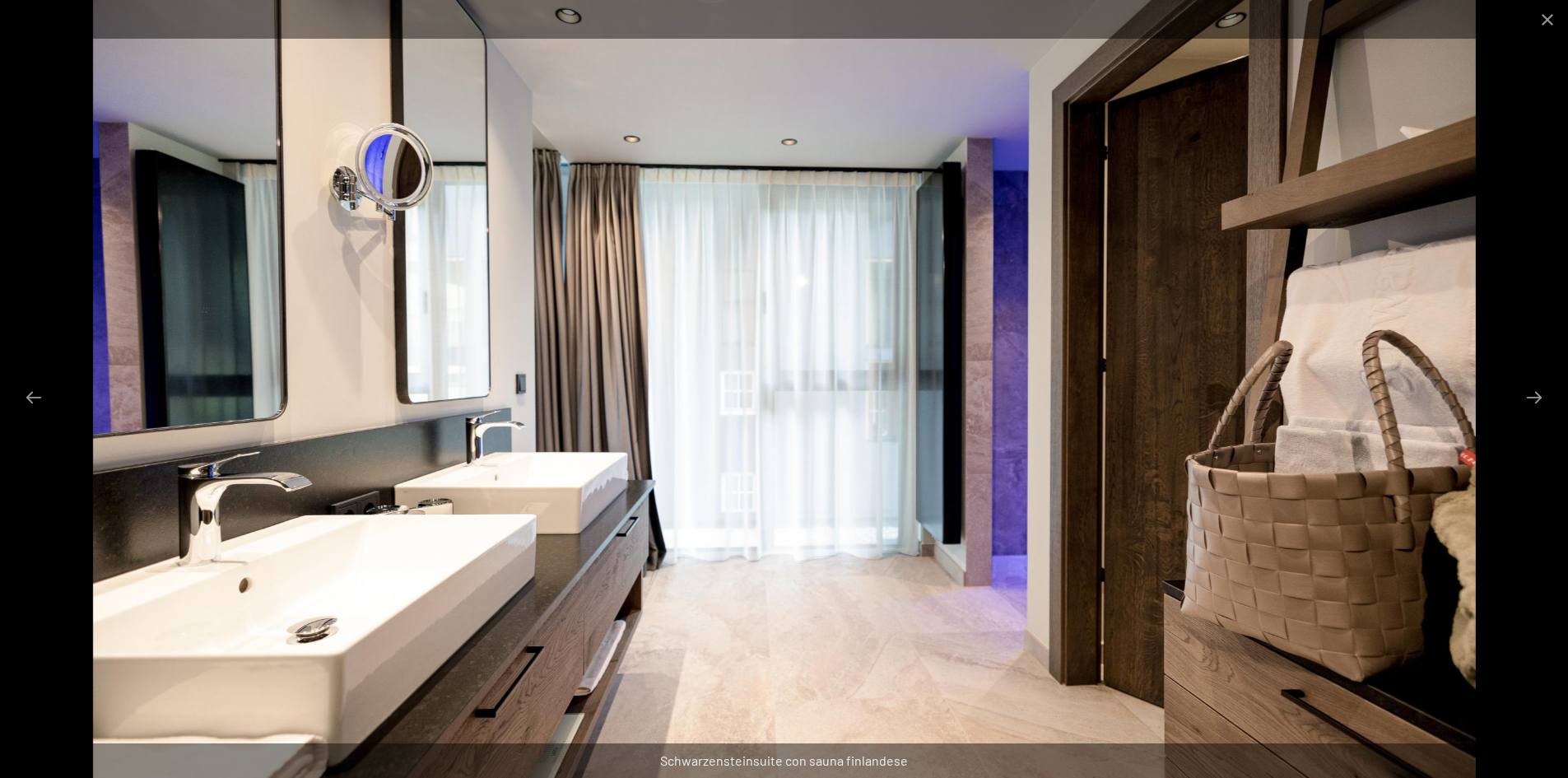
scroll to position [1317, 0]
click at [1538, 405] on button "Next slide" at bounding box center [1533, 397] width 35 height 32
